Goal: Information Seeking & Learning: Find specific fact

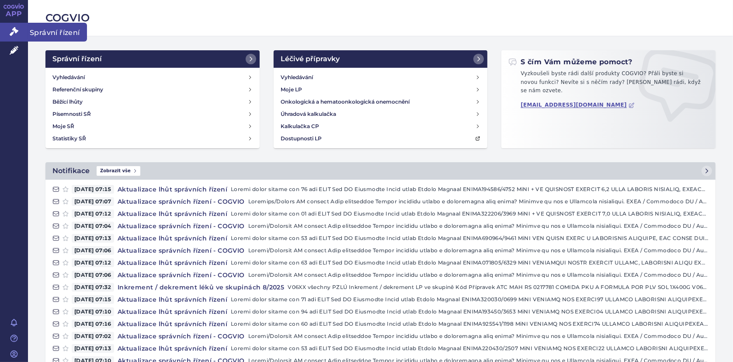
click at [11, 34] on icon at bounding box center [14, 31] width 9 height 9
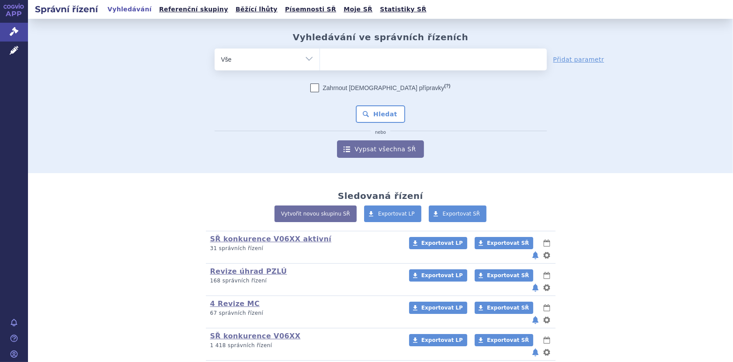
click at [348, 65] on ul at bounding box center [433, 58] width 227 height 18
click at [320, 65] on select at bounding box center [319, 59] width 0 height 22
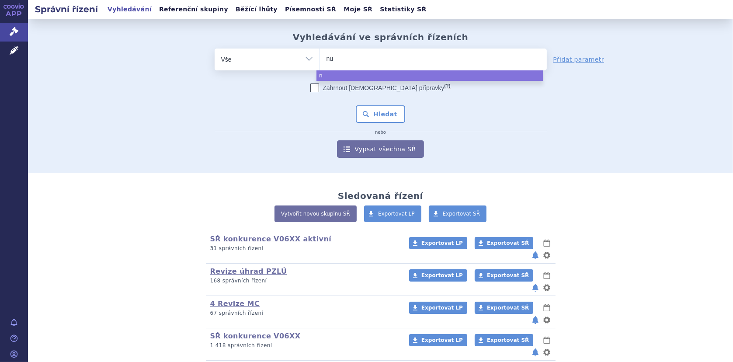
type input "nut"
type input "nutr"
type input "nutrid"
type input "nutridr"
type input "nutridri"
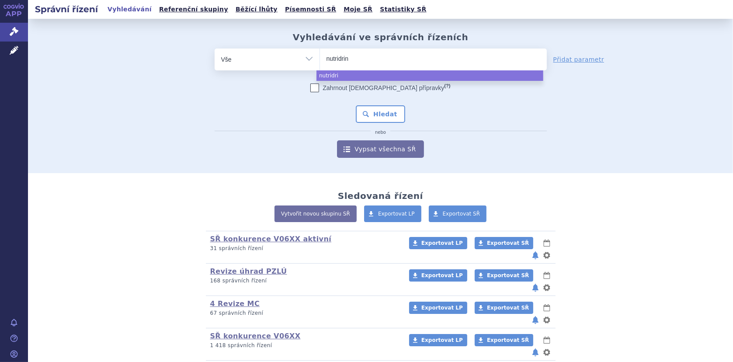
type input "nutridrink"
type input "nutridrink c"
type input "nutridrink com"
type input "nutridrink compa"
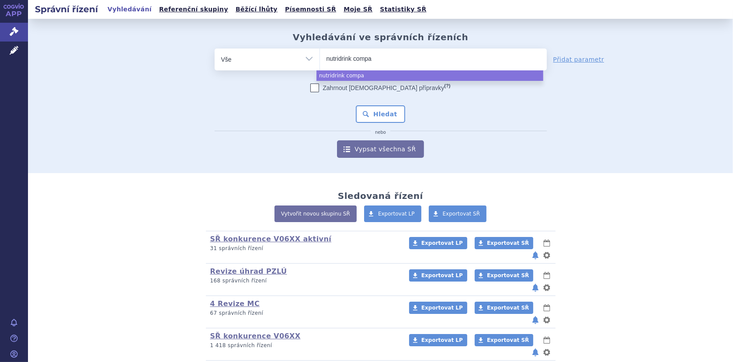
type input "nutridrink compac"
type input "nutridrink compact"
type input "nutridrink compact p"
type input "nutridrink compact pr"
type input "nutridrink compact pro"
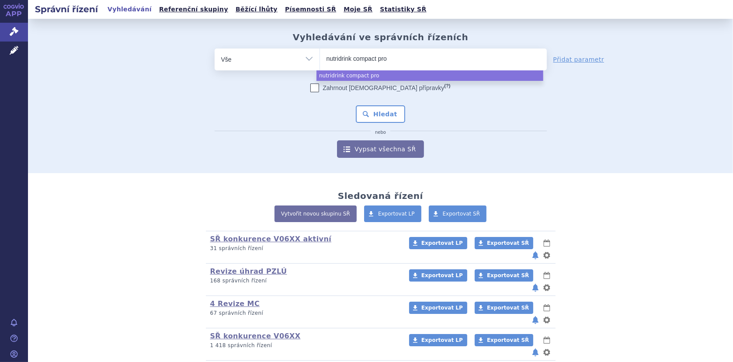
type input "nutridrink compact prot"
type input "nutridrink compact prote"
type input "nutridrink compact protein"
drag, startPoint x: 405, startPoint y: 61, endPoint x: 277, endPoint y: 40, distance: 129.8
click at [277, 40] on div "Vyhledávání ve správních řízeních odstranit Vše Spisová značka Od" at bounding box center [380, 95] width 551 height 126
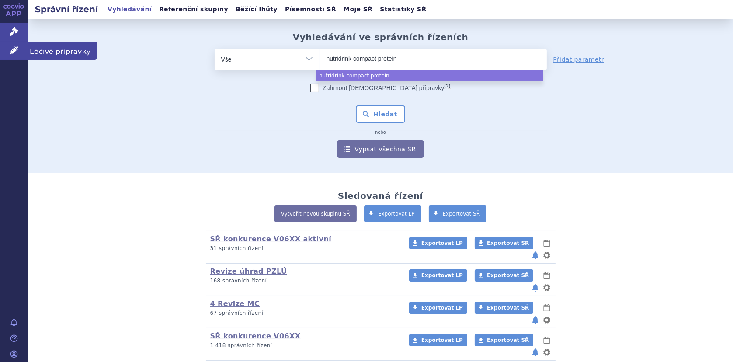
select select "nutridrink compact protein"
click at [21, 44] on link "Léčivé přípravky" at bounding box center [14, 51] width 28 height 18
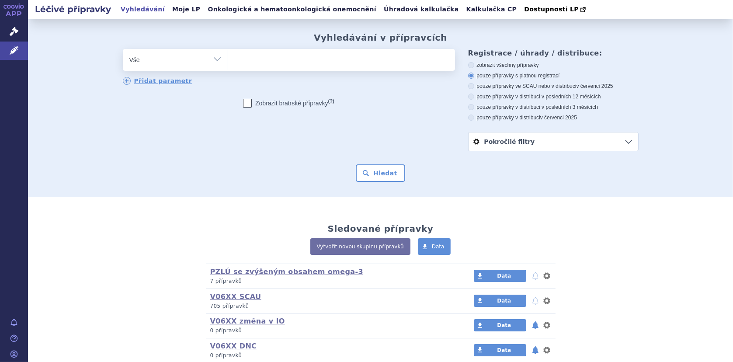
type input "nutridrink compact protein"
select select "nutridrink compact protein"
click at [376, 171] on button "Hledat" at bounding box center [380, 172] width 49 height 17
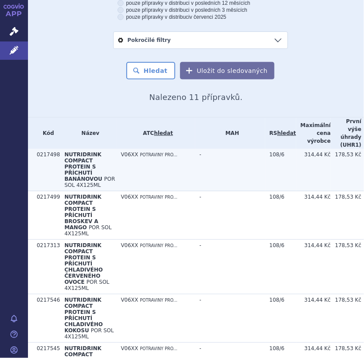
scroll to position [175, 0]
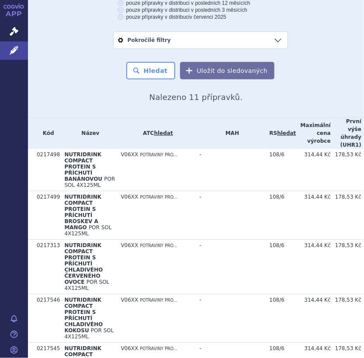
click at [48, 133] on th "Kód" at bounding box center [46, 133] width 28 height 31
click at [60, 135] on th "Název" at bounding box center [88, 133] width 56 height 31
click at [48, 136] on th "Kód" at bounding box center [46, 133] width 28 height 31
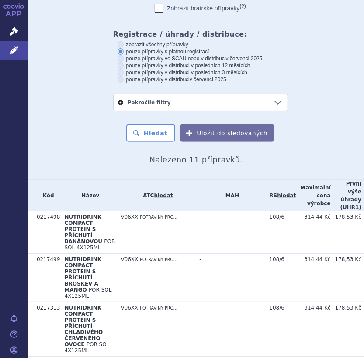
scroll to position [0, 0]
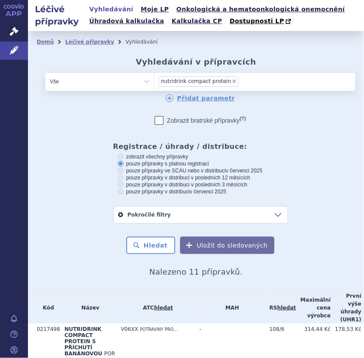
click at [232, 80] on span "×" at bounding box center [234, 81] width 5 height 5
click at [154, 80] on select "nutridrink compact protein" at bounding box center [154, 81] width 0 height 17
select select
type input "nu"
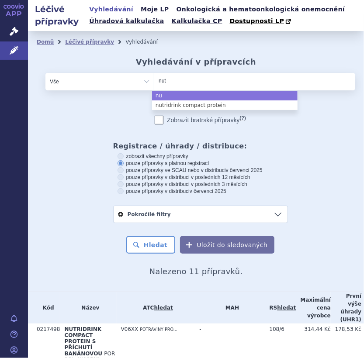
type input "nutr"
type input "nutrid"
type input "nutridri"
type input "nutridrink"
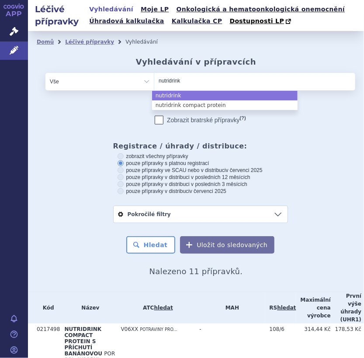
type input "nutridrink p"
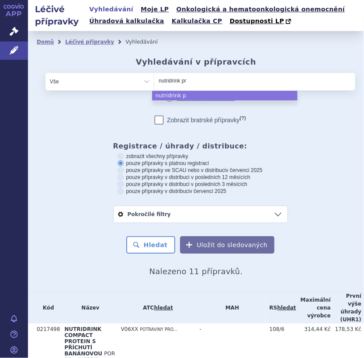
type input "nutridrink pro"
type input "nutridrink prot"
type input "nutridrink protei"
type input "nutridrink protein"
select select "nutridrink protein"
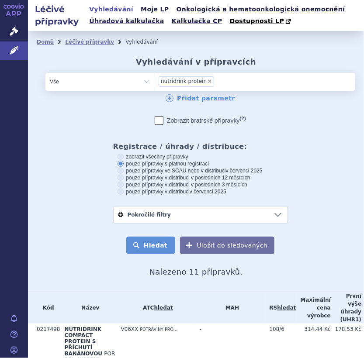
click at [156, 241] on button "Hledat" at bounding box center [150, 245] width 49 height 17
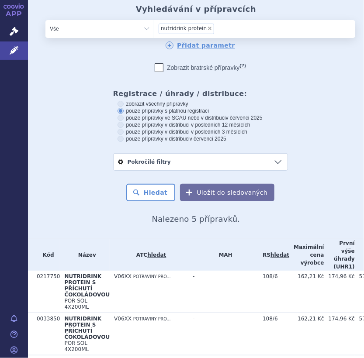
scroll to position [44, 0]
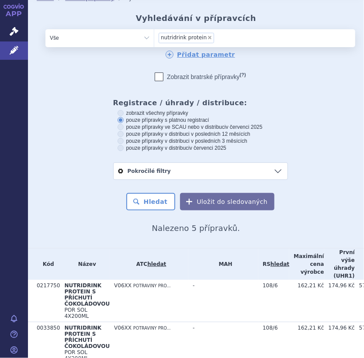
click at [202, 40] on li "× nutridrink protein" at bounding box center [187, 38] width 56 height 10
click at [154, 40] on select "nutridrink protein" at bounding box center [154, 37] width 0 height 17
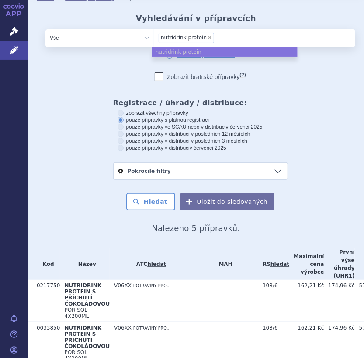
click at [207, 38] on span "×" at bounding box center [209, 37] width 5 height 5
click at [154, 38] on select "nutridrink protein" at bounding box center [154, 37] width 0 height 17
select select
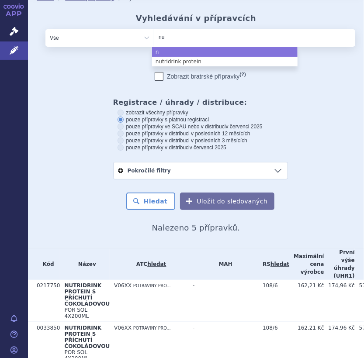
type input "nut"
type input "nutri"
type input "nutrid"
type input "nutridri"
type input "nutridrin"
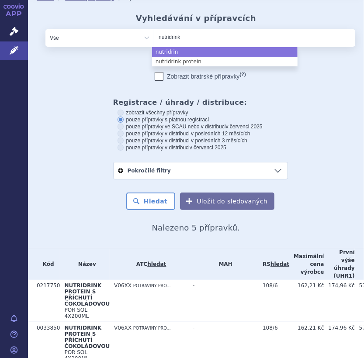
type input "nutridrink"
type input "nutridrink c"
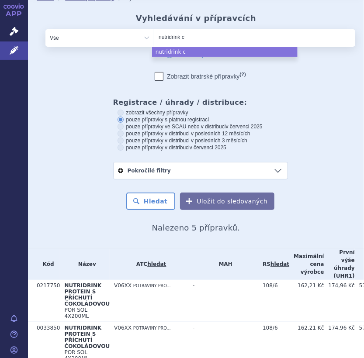
type input "nutridrink cr"
type input "nutridrink cre"
type input "nutridrink creme"
select select "nutridrink creme"
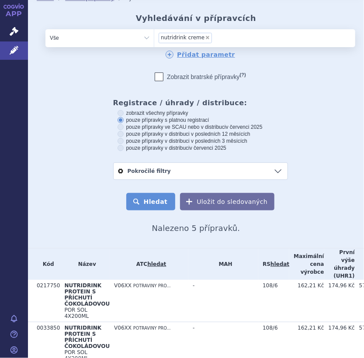
click at [145, 205] on button "Hledat" at bounding box center [150, 201] width 49 height 17
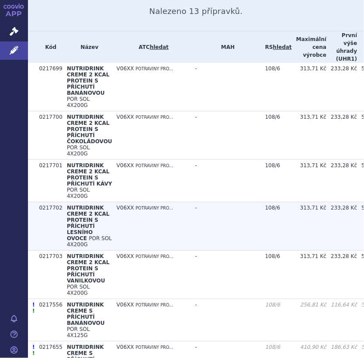
scroll to position [262, 0]
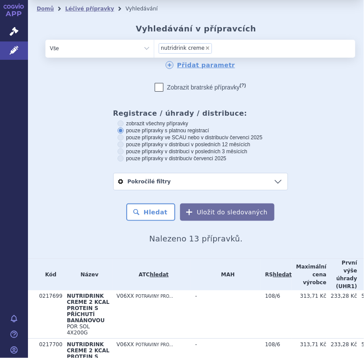
scroll to position [0, 0]
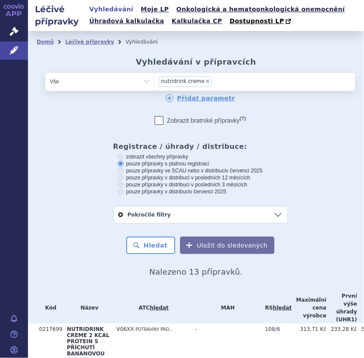
drag, startPoint x: 200, startPoint y: 80, endPoint x: 224, endPoint y: 74, distance: 25.3
click at [205, 80] on span "×" at bounding box center [207, 81] width 5 height 5
click at [154, 80] on select "nutridrink creme" at bounding box center [154, 81] width 0 height 17
select select
type input "nut"
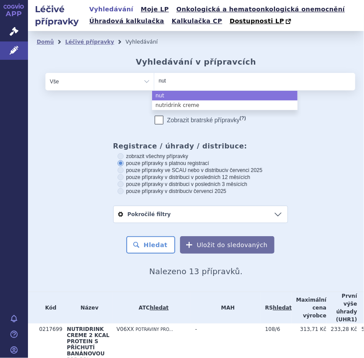
type input "nutr"
type input "nutri"
type input "nutrid"
type input "nutridri"
type input "nutridrink"
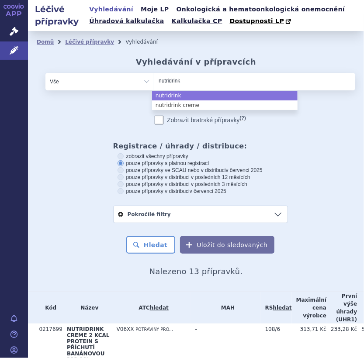
type input "nutridrink"
type input "nutridrink c"
type input "nutridrink com"
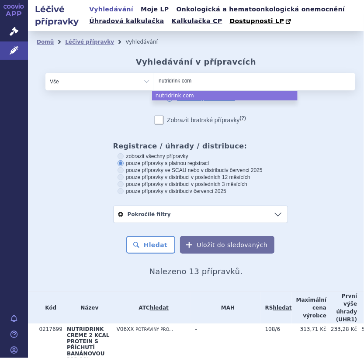
type input "nutridrink coma"
type input "nutridrink comac"
type input "nutridrink comact"
type input "nutridrink comac"
type input "nutridrink coma"
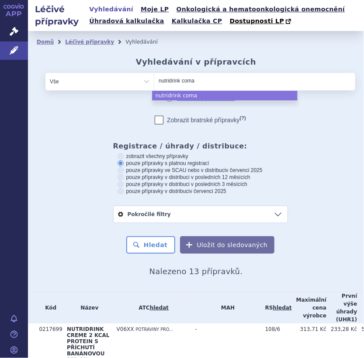
type input "nutridrink com"
type input "nutridrink comp"
type input "nutridrink compC"
type input "nutridrink compCT"
type input "nutridrink comp"
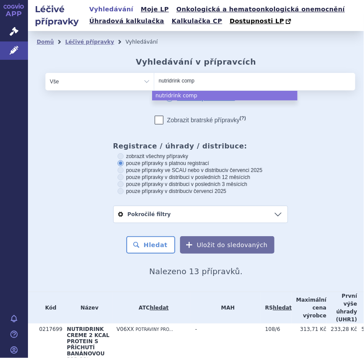
type input "nutridrink compa"
type input "nutridrink compact"
select select "nutridrink compact"
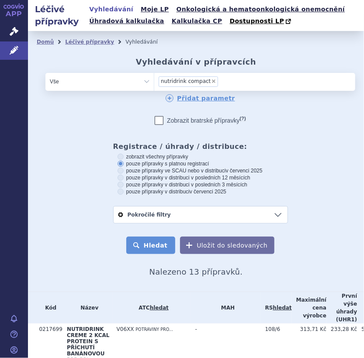
click at [156, 239] on button "Hledat" at bounding box center [150, 245] width 49 height 17
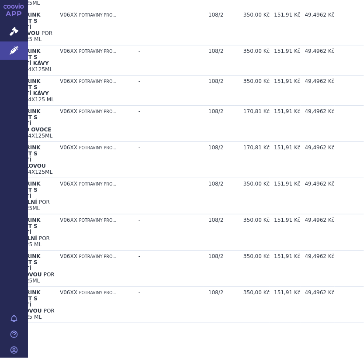
scroll to position [1005, 80]
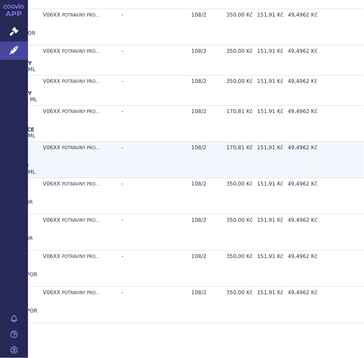
click at [66, 146] on span "POTRAVINY PRO..." at bounding box center [81, 148] width 38 height 5
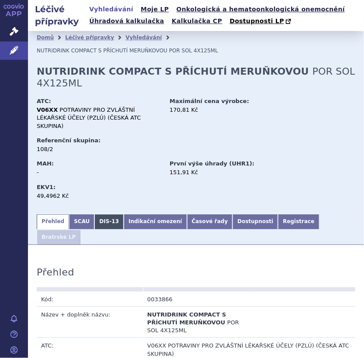
drag, startPoint x: 80, startPoint y: 207, endPoint x: 90, endPoint y: 206, distance: 9.7
click at [80, 215] on link "SCAU" at bounding box center [81, 222] width 25 height 15
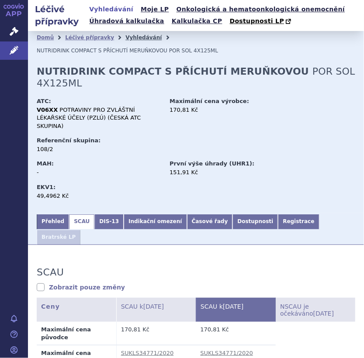
click at [128, 38] on link "Vyhledávání" at bounding box center [143, 38] width 36 height 6
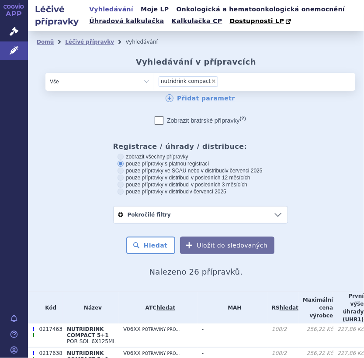
click at [211, 80] on span "×" at bounding box center [213, 81] width 5 height 5
click at [154, 80] on select "nutridrink compact" at bounding box center [154, 81] width 0 height 17
select select
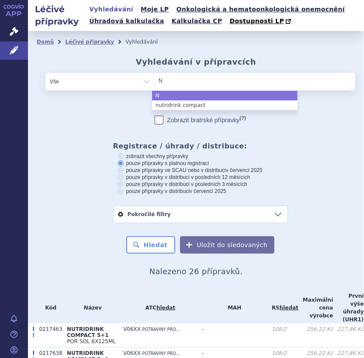
type input "Nu"
type input "Nut"
type input "Nutri"
type input "Nutrid"
type input "Nutridri"
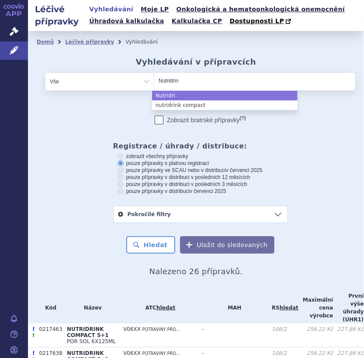
type input "Nutridrink"
type input "Nutridrink s"
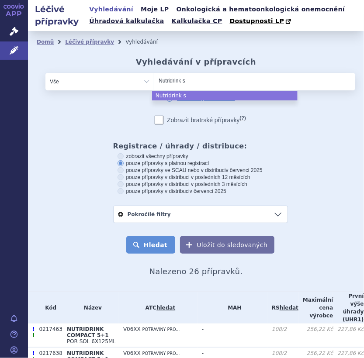
select select "Nutridrink s"
click at [149, 246] on button "Hledat" at bounding box center [150, 244] width 49 height 17
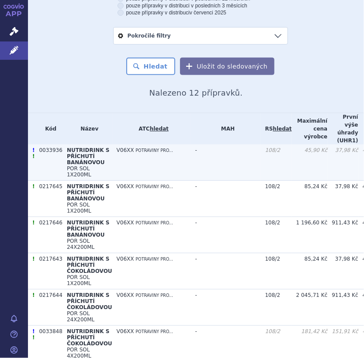
scroll to position [4, 0]
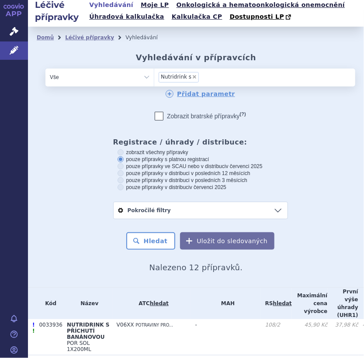
click at [192, 78] on span "×" at bounding box center [194, 76] width 5 height 5
click at [154, 78] on select "Nutridrink s" at bounding box center [154, 76] width 0 height 17
select select
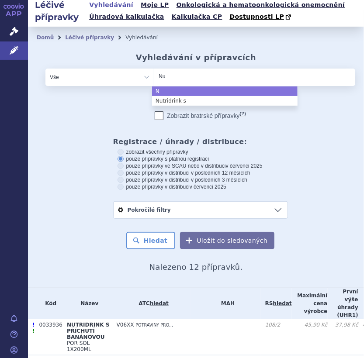
type input "Nut"
type input "Nutri"
type input "Nutrid"
type input "Nutridri"
type input "Nutridrin"
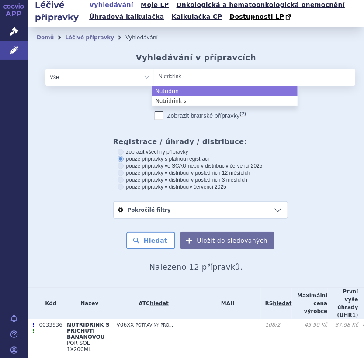
type input "Nutridrink"
type input "Nutridrink J"
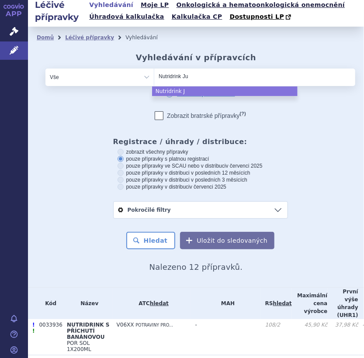
type input "Nutridrink Jui"
type input "Nutridrink Juic"
type input "Nutridrink Juice"
select select "Nutridrink Juice"
click at [163, 243] on button "Hledat" at bounding box center [150, 240] width 49 height 17
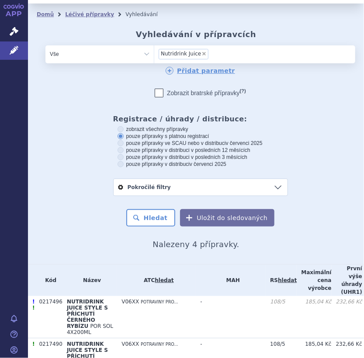
scroll to position [21, 0]
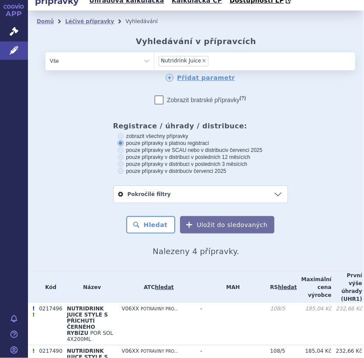
click at [214, 59] on ul "× Nutridrink Juice" at bounding box center [227, 60] width 146 height 16
click at [154, 59] on select "Nutridrink Juice" at bounding box center [154, 60] width 0 height 17
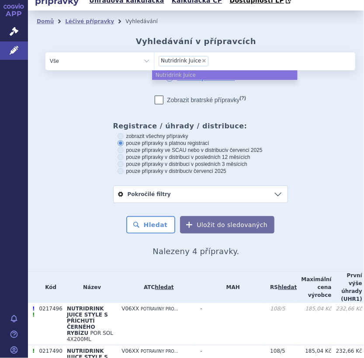
select select
type input "Nutridrink Juice"
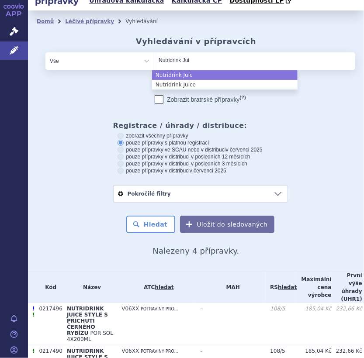
type input "Nutridrink Ju"
type input "Nutridrink J"
type input "Nutridrink"
type input "Nutridrink M"
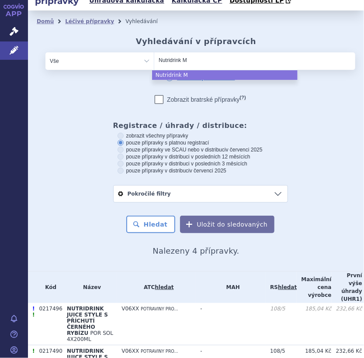
type input "Nutridrink Mu"
type input "Nutridrink Mul"
type input "Nutridrink Multi"
select select "Nutridrink Multi"
click at [166, 220] on button "Hledat" at bounding box center [150, 224] width 49 height 17
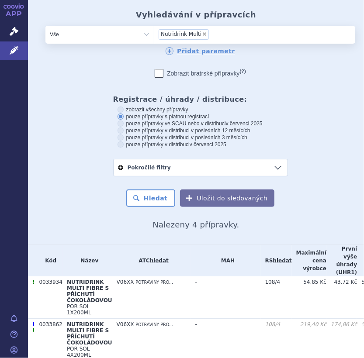
scroll to position [45, 0]
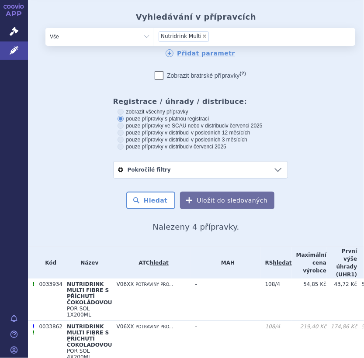
click at [213, 33] on ul "× Nutridrink Multi" at bounding box center [227, 36] width 146 height 16
click at [154, 33] on select "Nutridrink Multi" at bounding box center [154, 36] width 0 height 17
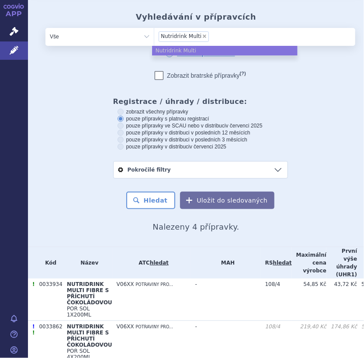
select select
type input "Nutridrink Multi"
type input "Nutridrink Mul"
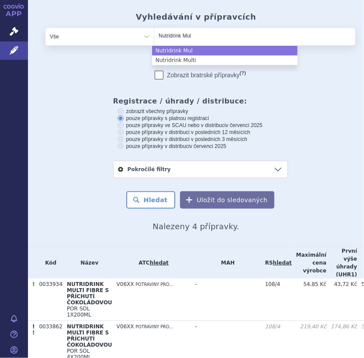
type input "Nutridrink Mu"
type input "Nutridrink M"
type input "Nutridrink"
type input "Nutridrink pl"
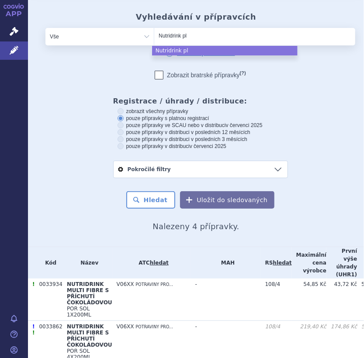
type input "Nutridrink pla"
type input "Nutridrink plan"
type input "Nutridrink plant"
select select "Nutridrink plant"
click at [159, 201] on button "Hledat" at bounding box center [150, 199] width 49 height 17
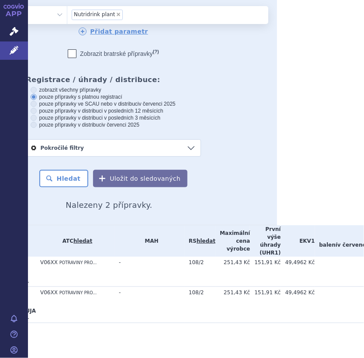
scroll to position [73, 0]
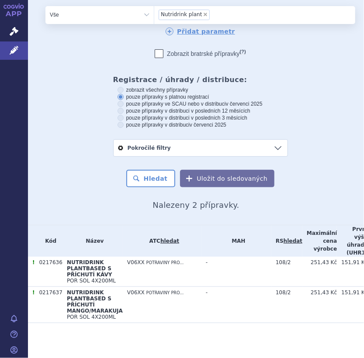
click at [212, 10] on input "Nutridrink plant × Nutridrink plant" at bounding box center [214, 14] width 4 height 9
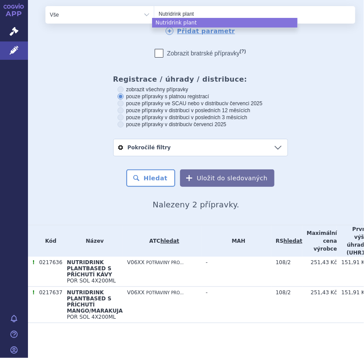
select select
type input "Nutridri"
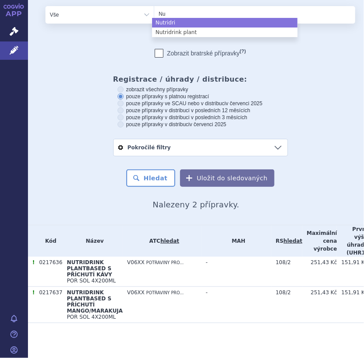
type input "N"
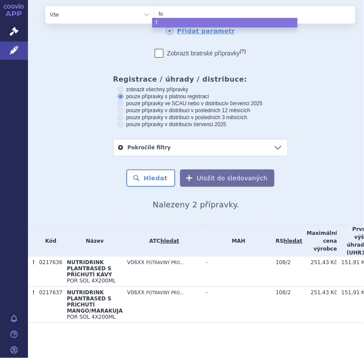
type input "for"
type input "forti"
type input "fortim"
type input "fortimel"
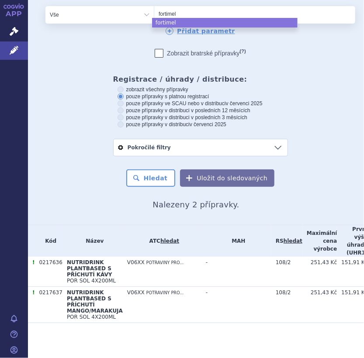
type input "fortimel d"
type input "fortimel dia"
type input "fortimel diac"
type input "fortimel diaca"
type input "fortimel diacar"
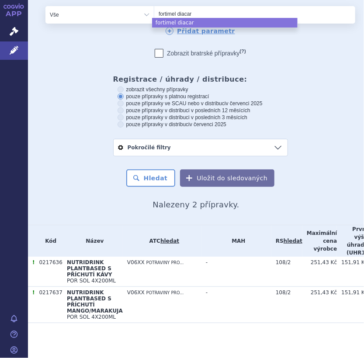
type input "fortimel diacare"
select select "fortimel diacare"
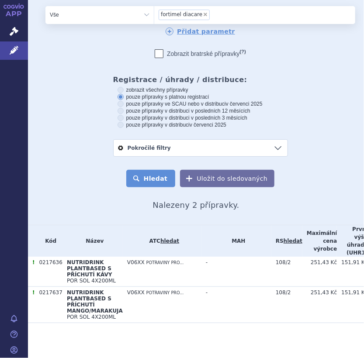
click at [151, 171] on button "Hledat" at bounding box center [150, 178] width 49 height 17
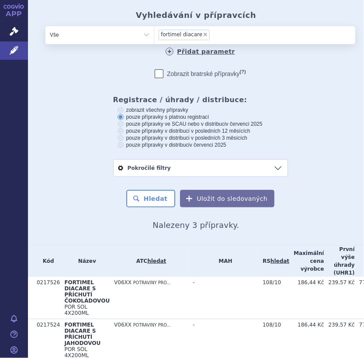
scroll to position [47, 0]
click at [203, 35] on span "×" at bounding box center [205, 34] width 5 height 5
click at [154, 35] on select "fortimel diacare" at bounding box center [154, 34] width 0 height 17
select select
type input "fo"
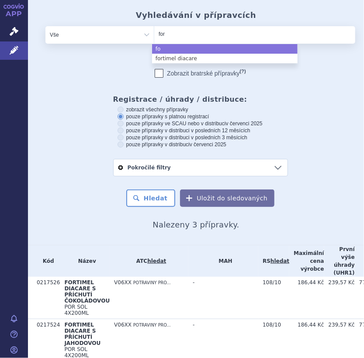
type input "fort"
type input "forti"
type input "fortic"
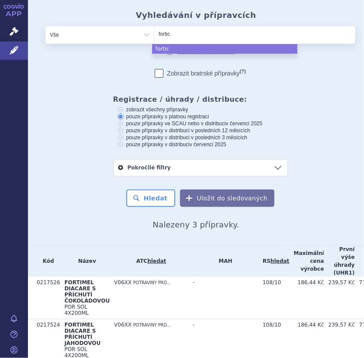
type input "fortica"
type input "forticar"
type input "forticare"
select select "forticare"
click at [161, 201] on button "Hledat" at bounding box center [150, 198] width 49 height 17
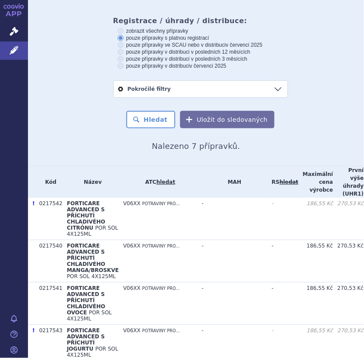
scroll to position [175, 0]
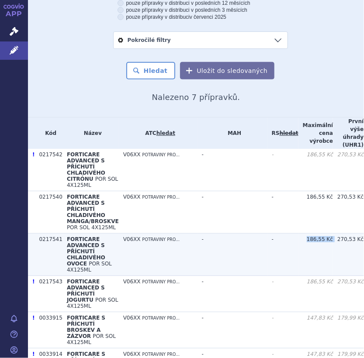
drag, startPoint x: 312, startPoint y: 255, endPoint x: 264, endPoint y: 253, distance: 48.1
click at [264, 253] on tr "0217541 FORTICARE ADVANCED S PŘÍCHUTÍ CHLADIVÉHO OVOCE POR SOL 4X125ML V06XX PO…" at bounding box center [266, 255] width 477 height 42
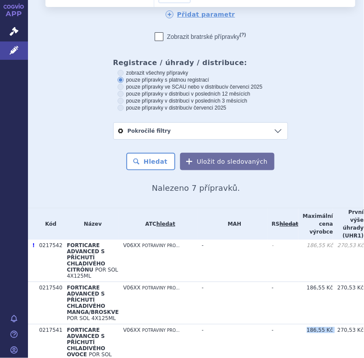
scroll to position [0, 0]
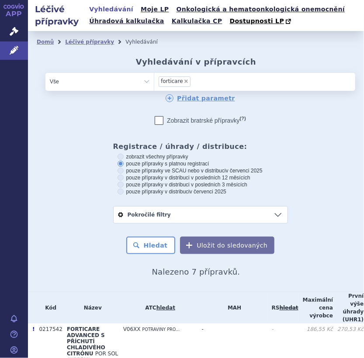
drag, startPoint x: 183, startPoint y: 81, endPoint x: 199, endPoint y: 83, distance: 16.3
click at [184, 81] on span "×" at bounding box center [186, 81] width 5 height 5
click at [154, 81] on select "forticare" at bounding box center [154, 81] width 0 height 17
select select
type input "cu"
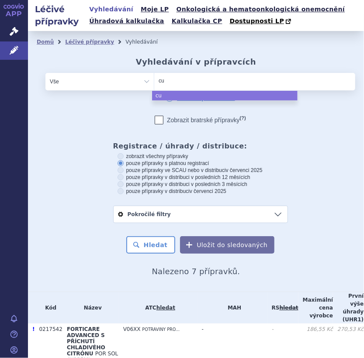
type input "cub"
type input "cubit"
type input "cubitan"
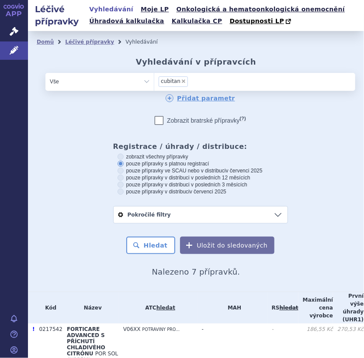
select select "cubitan"
click at [165, 245] on button "Hledat" at bounding box center [150, 245] width 49 height 17
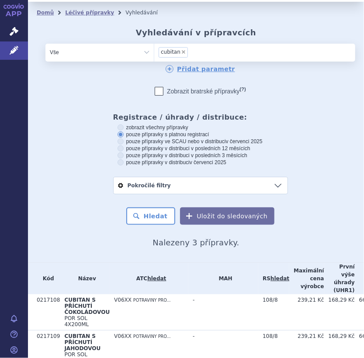
scroll to position [28, 0]
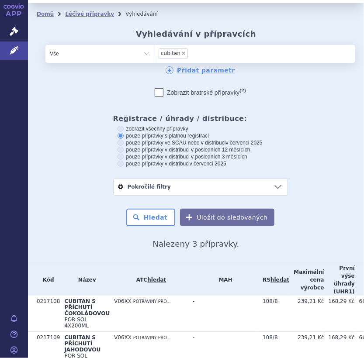
drag, startPoint x: 176, startPoint y: 53, endPoint x: 184, endPoint y: 55, distance: 8.1
click at [181, 53] on span "×" at bounding box center [183, 53] width 5 height 5
click at [154, 53] on select "cubitan" at bounding box center [154, 53] width 0 height 17
select select
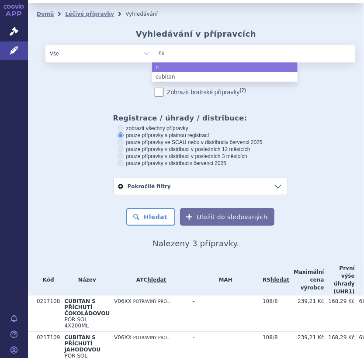
type input "nut"
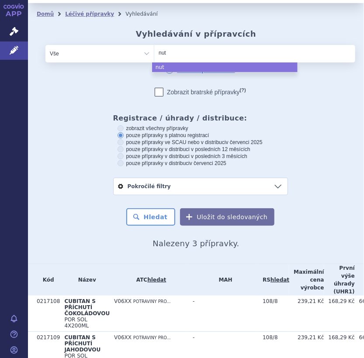
type input "nuti"
type input "nutili"
type input "nutilis"
select select "nutilis"
click at [150, 215] on button "Hledat" at bounding box center [150, 216] width 49 height 17
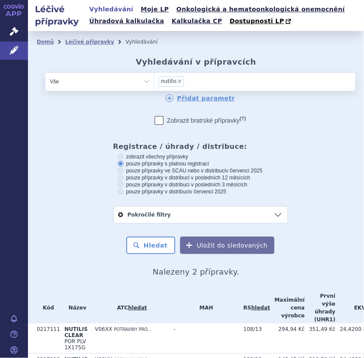
scroll to position [67, 0]
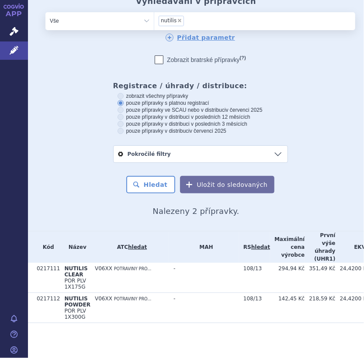
click at [177, 18] on span "×" at bounding box center [179, 20] width 5 height 5
click at [154, 15] on select "nutilis" at bounding box center [154, 20] width 0 height 17
select select
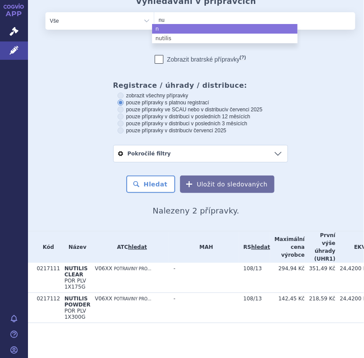
type input "nut"
type input "nutr"
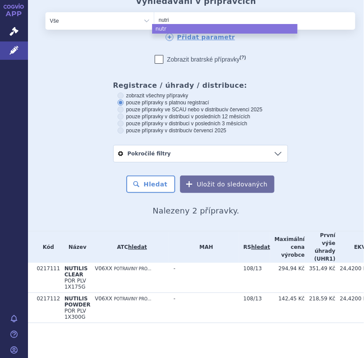
type input "nutris"
type input "nutriso"
type input "nutrison"
select select "nutrison"
click at [143, 176] on button "Hledat" at bounding box center [150, 184] width 49 height 17
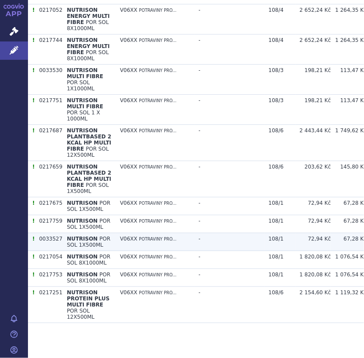
scroll to position [840, 0]
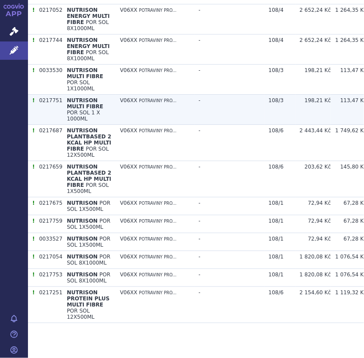
click at [50, 125] on td "0217751" at bounding box center [49, 110] width 28 height 30
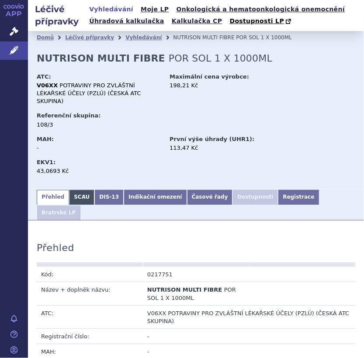
click at [83, 190] on link "SCAU" at bounding box center [81, 197] width 25 height 15
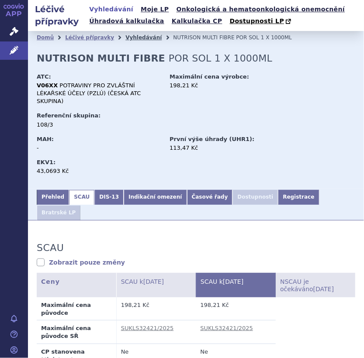
click at [125, 39] on link "Vyhledávání" at bounding box center [143, 38] width 36 height 6
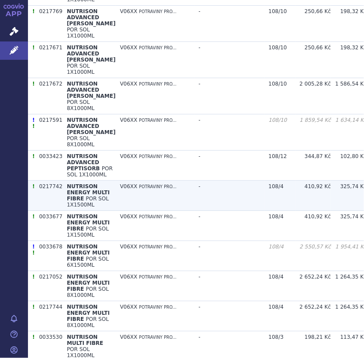
scroll to position [612, 0]
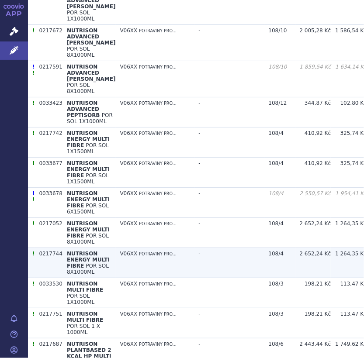
click at [90, 278] on td "NUTRISON ENERGY MULTI FIBRE POR SOL 8X1000ML" at bounding box center [88, 263] width 53 height 30
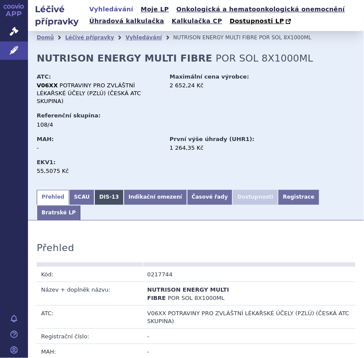
drag, startPoint x: 81, startPoint y: 190, endPoint x: 107, endPoint y: 195, distance: 26.7
click at [81, 190] on link "SCAU" at bounding box center [81, 197] width 25 height 15
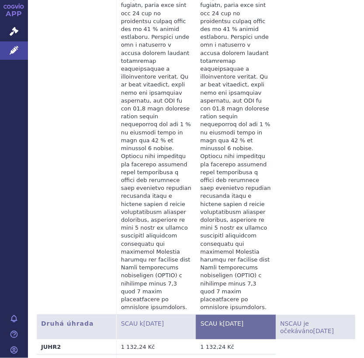
scroll to position [1005, 0]
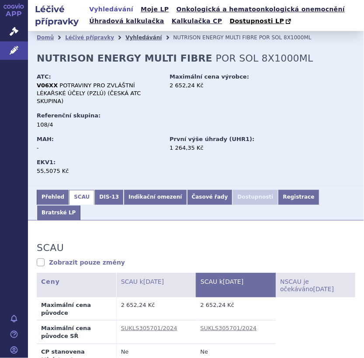
click at [137, 37] on link "Vyhledávání" at bounding box center [143, 38] width 36 height 6
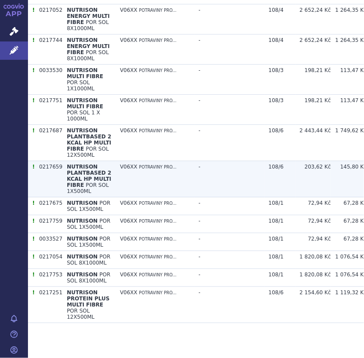
scroll to position [918, 0]
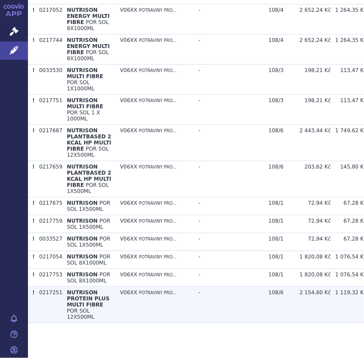
click at [73, 306] on span "NUTRISON PROTEIN PLUS MULTI FIBRE" at bounding box center [88, 299] width 43 height 18
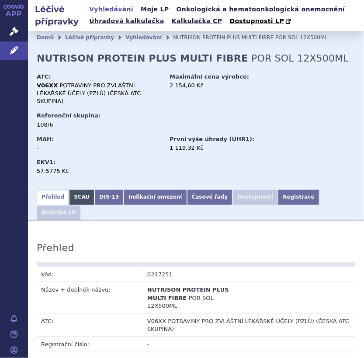
click at [76, 193] on link "SCAU" at bounding box center [81, 197] width 25 height 15
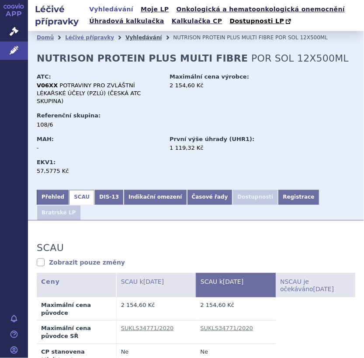
click at [125, 40] on link "Vyhledávání" at bounding box center [143, 38] width 36 height 6
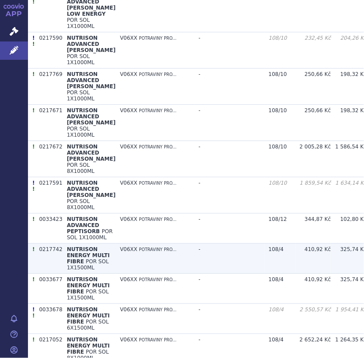
scroll to position [491, 0]
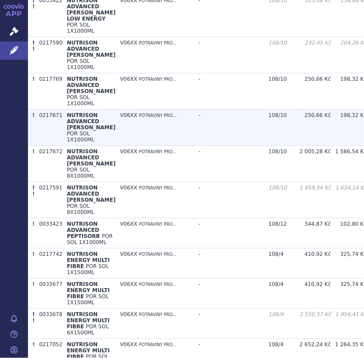
click at [70, 127] on span "NUTRISON ADVANCED DIASON" at bounding box center [91, 121] width 49 height 18
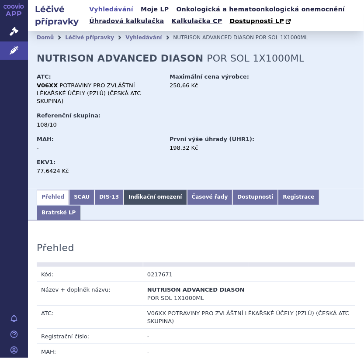
drag, startPoint x: 72, startPoint y: 186, endPoint x: 126, endPoint y: 192, distance: 55.0
click at [72, 190] on link "SCAU" at bounding box center [81, 197] width 25 height 15
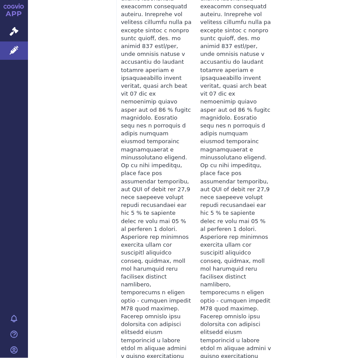
scroll to position [874, 0]
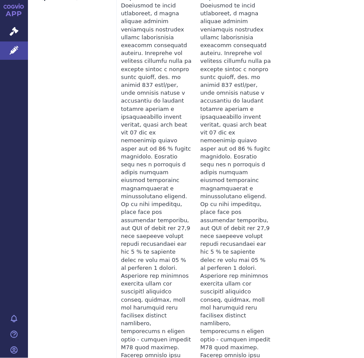
drag, startPoint x: 295, startPoint y: 253, endPoint x: 298, endPoint y: 17, distance: 235.6
click at [298, 17] on table "Základní úhrada SCAU k 01.08.2025 SCAU k 01.09.2025 NSCAU je očekáváno 19.09.20…" at bounding box center [196, 110] width 319 height 1016
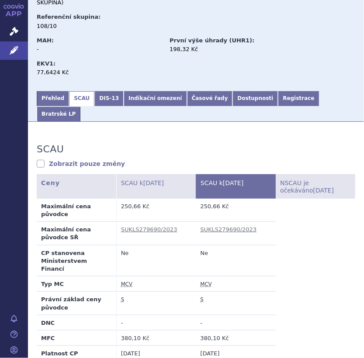
scroll to position [0, 0]
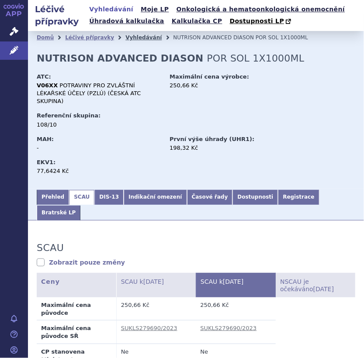
click at [125, 38] on link "Vyhledávání" at bounding box center [143, 38] width 36 height 6
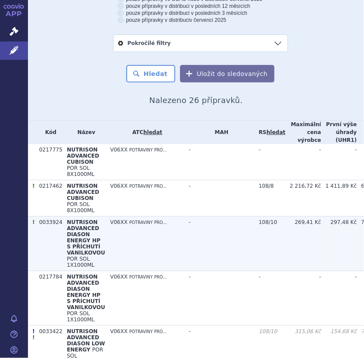
scroll to position [175, 0]
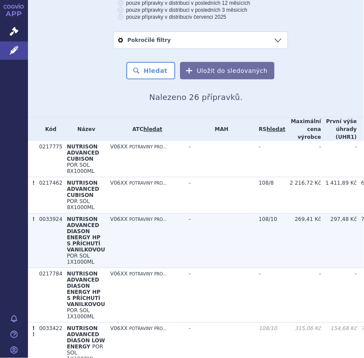
click at [68, 239] on span "NUTRISON ADVANCED DIASON ENERGY HP S PŘÍCHUTÍ VANILKOVOU" at bounding box center [86, 234] width 38 height 37
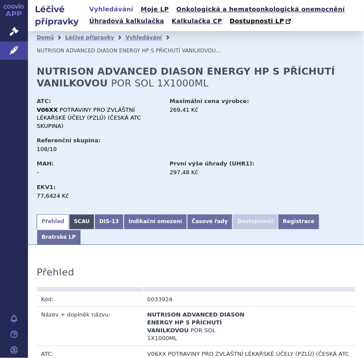
click at [82, 215] on link "SCAU" at bounding box center [81, 222] width 25 height 15
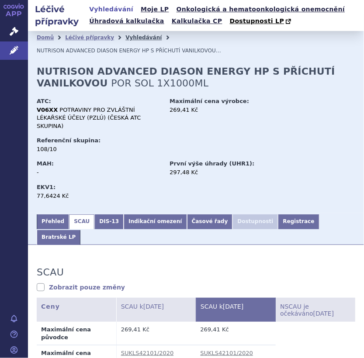
click at [125, 39] on link "Vyhledávání" at bounding box center [143, 38] width 36 height 6
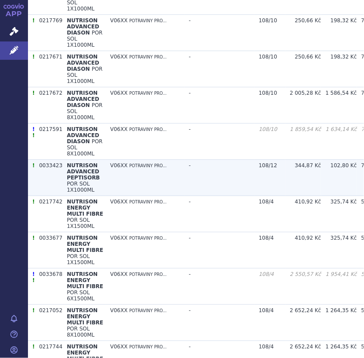
scroll to position [568, 0]
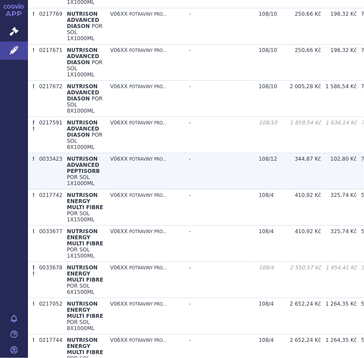
click at [81, 175] on span "POR SOL 1X1000ML" at bounding box center [81, 180] width 28 height 12
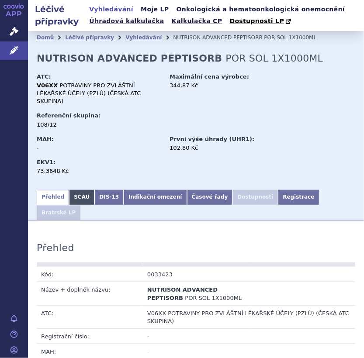
click at [73, 190] on link "SCAU" at bounding box center [81, 197] width 25 height 15
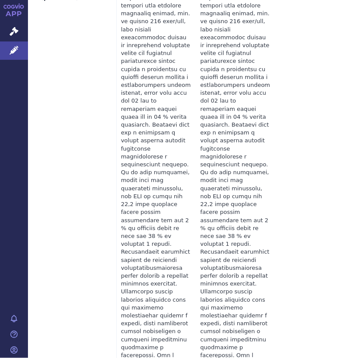
scroll to position [1049, 0]
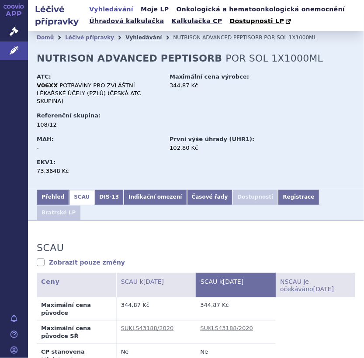
click at [129, 39] on link "Vyhledávání" at bounding box center [143, 38] width 36 height 6
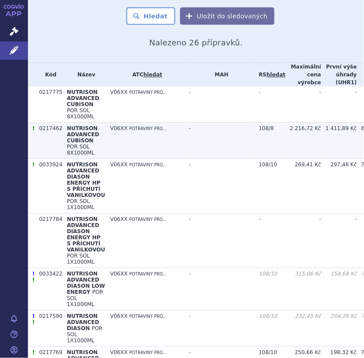
scroll to position [262, 0]
